Goal: Check status: Check status

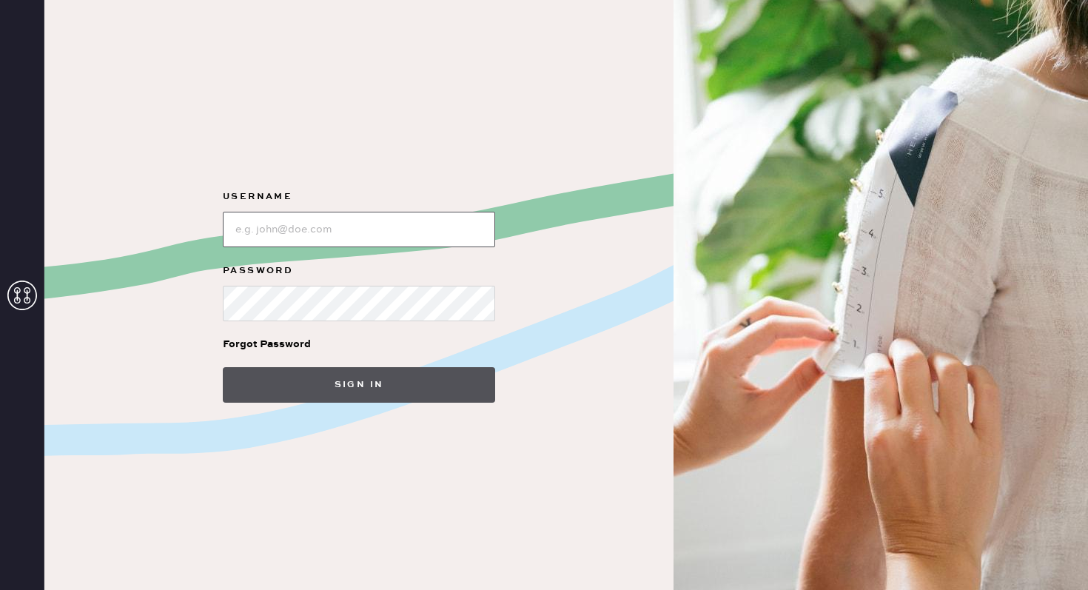
type input "hannah.l.nemeth@gmail.com"
click at [390, 383] on button "Sign in" at bounding box center [359, 385] width 272 height 36
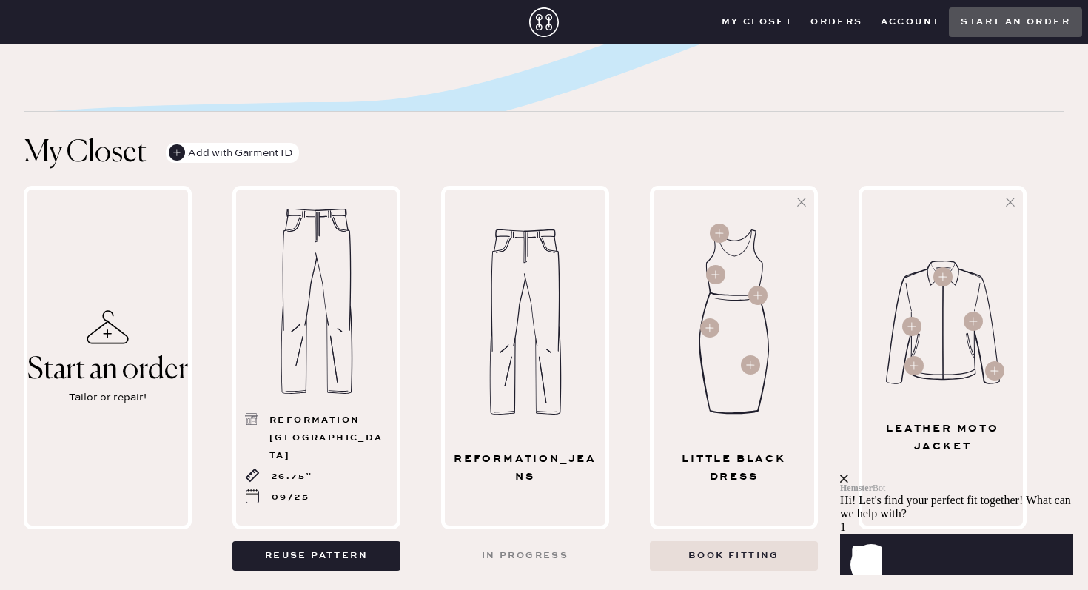
scroll to position [583, 0]
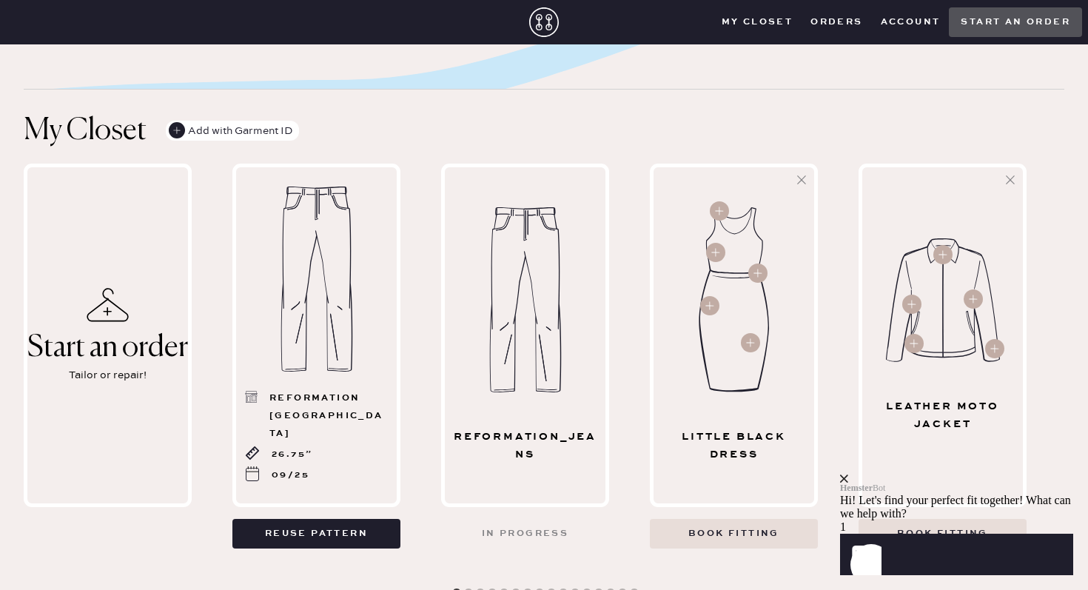
click at [549, 400] on div "reformation_jeans" at bounding box center [525, 335] width 168 height 343
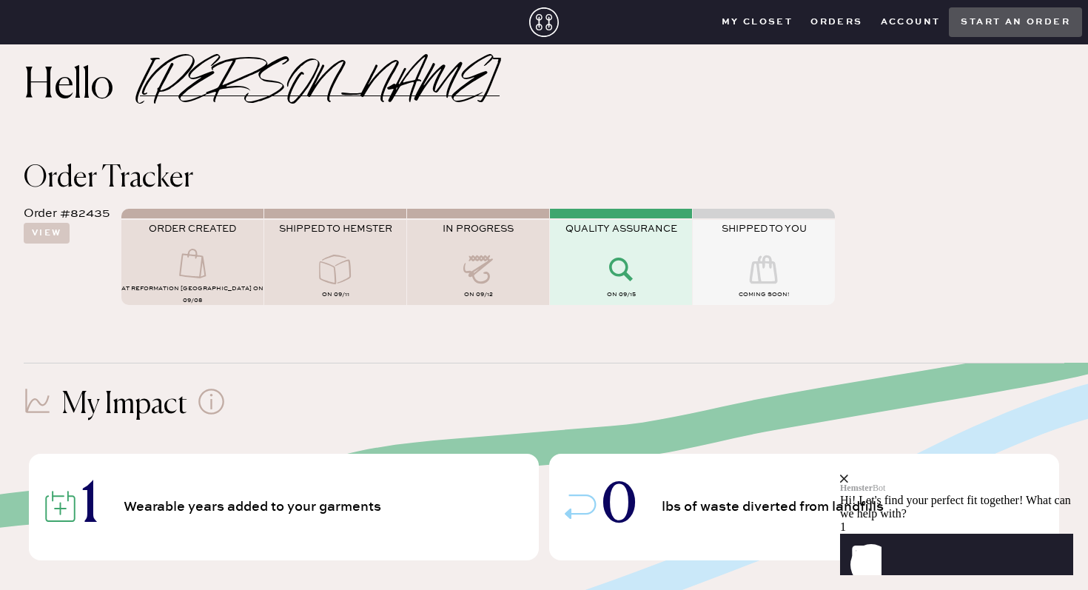
scroll to position [7, 0]
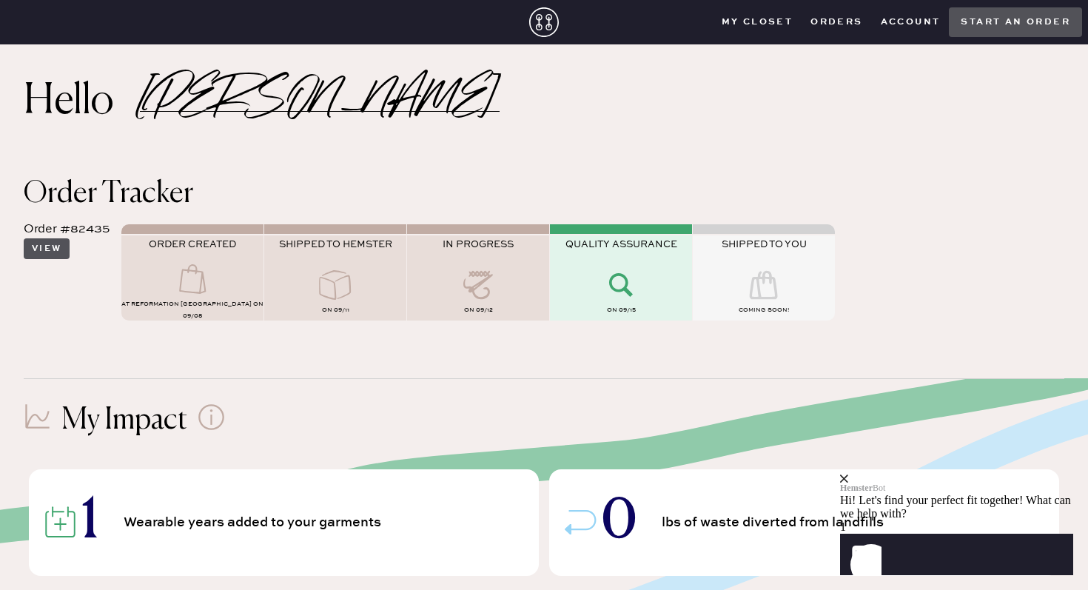
click at [58, 246] on button "View" at bounding box center [47, 248] width 46 height 21
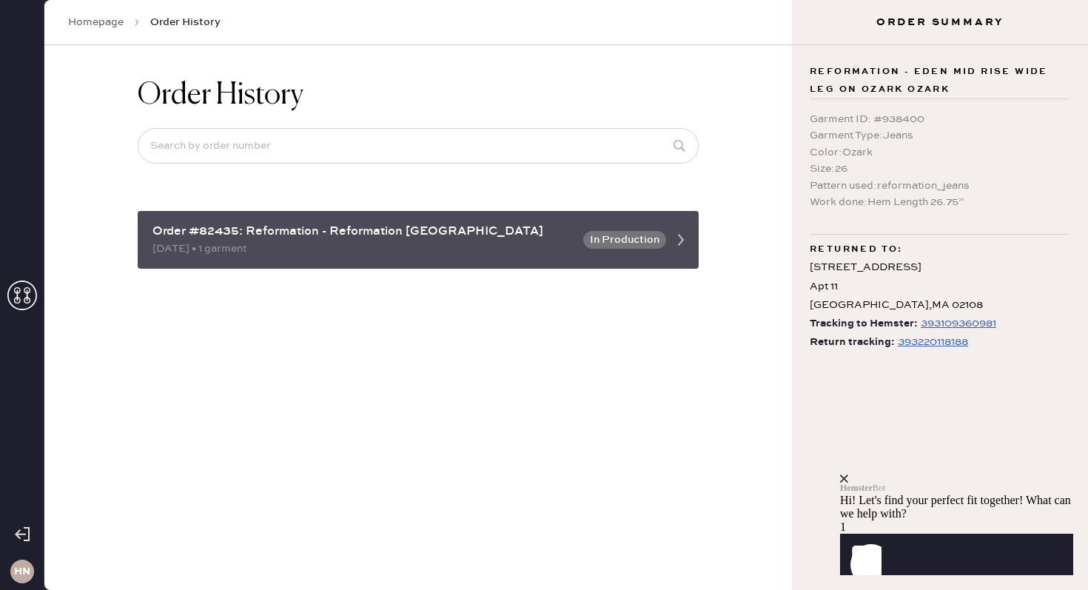
click at [648, 222] on div "Order #82435: Reformation - Reformation Boston 09/08/2025 • 1 garment In Produc…" at bounding box center [418, 240] width 561 height 58
click at [683, 244] on icon at bounding box center [681, 240] width 30 height 30
click at [671, 239] on icon at bounding box center [681, 240] width 30 height 30
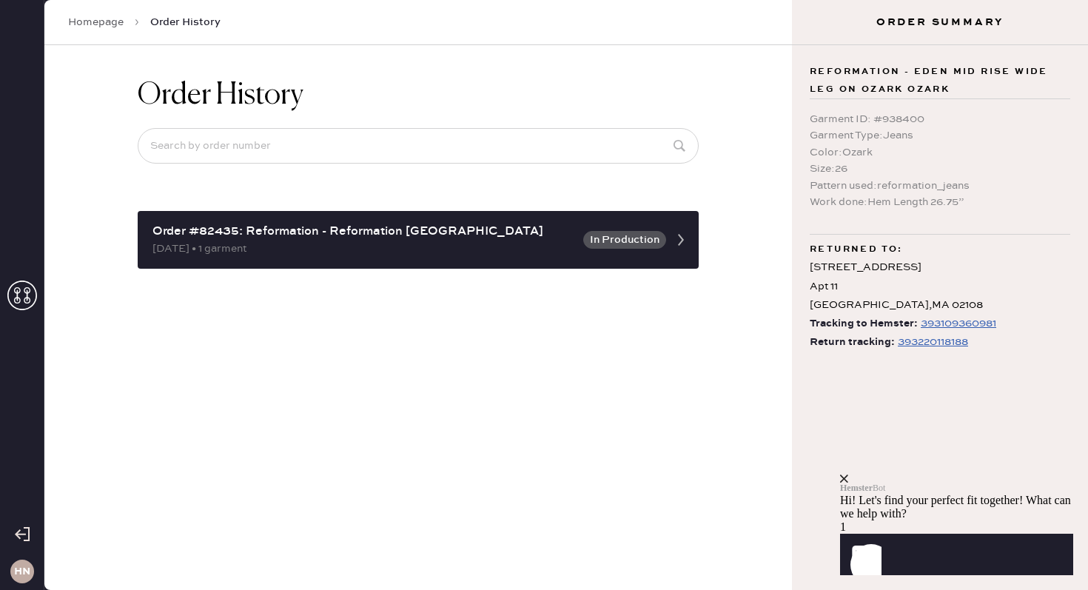
click at [924, 344] on div "393220118188" at bounding box center [933, 342] width 70 height 18
click at [21, 534] on use at bounding box center [22, 534] width 15 height 14
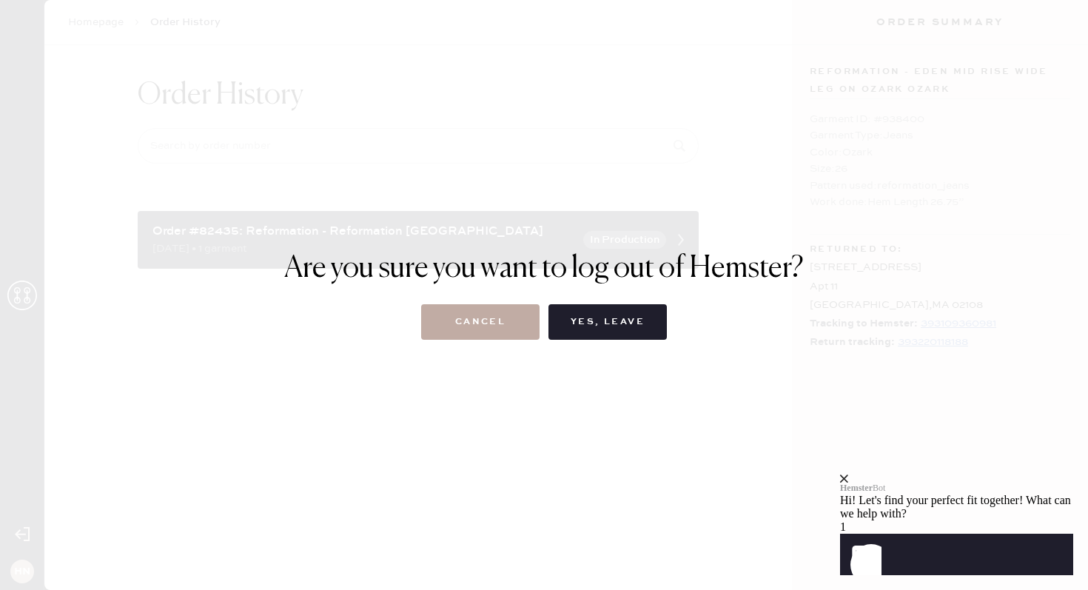
click at [471, 327] on button "Cancel" at bounding box center [480, 322] width 118 height 36
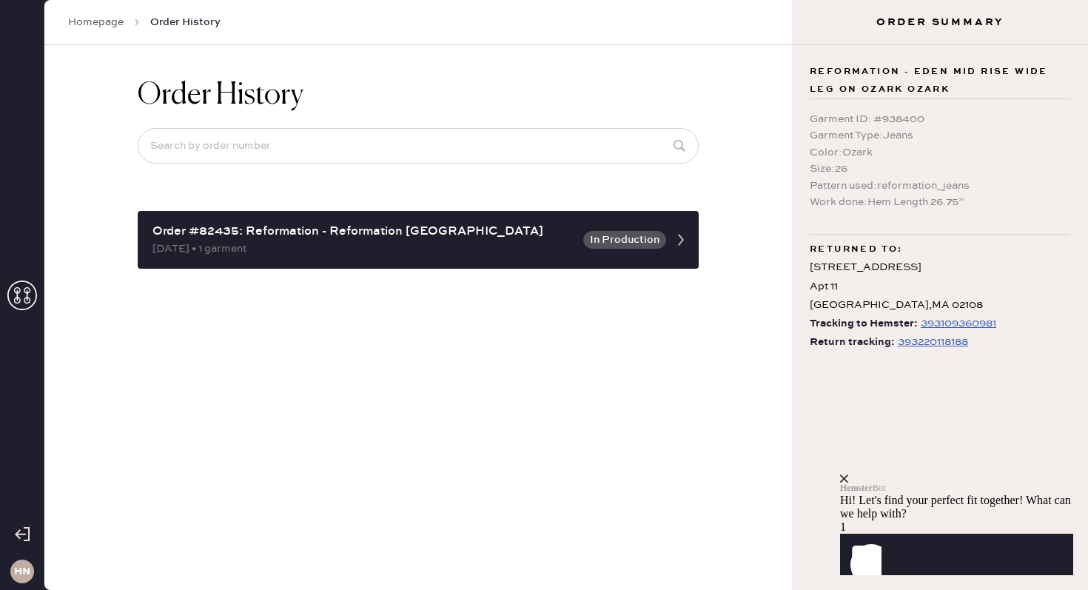
click at [23, 292] on icon at bounding box center [22, 296] width 30 height 30
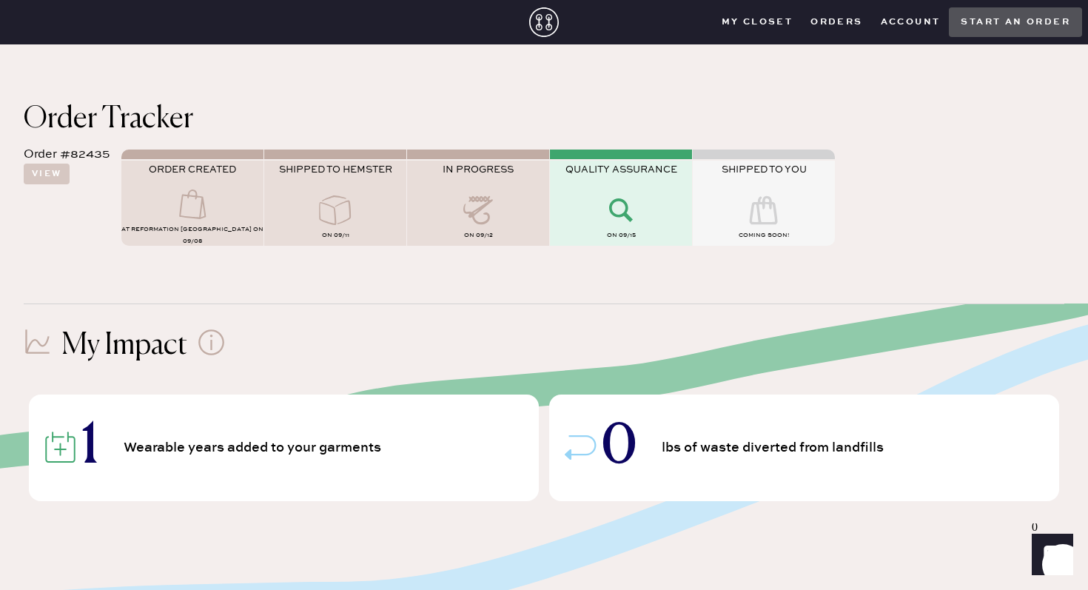
scroll to position [84, 0]
